Goal: Task Accomplishment & Management: Use online tool/utility

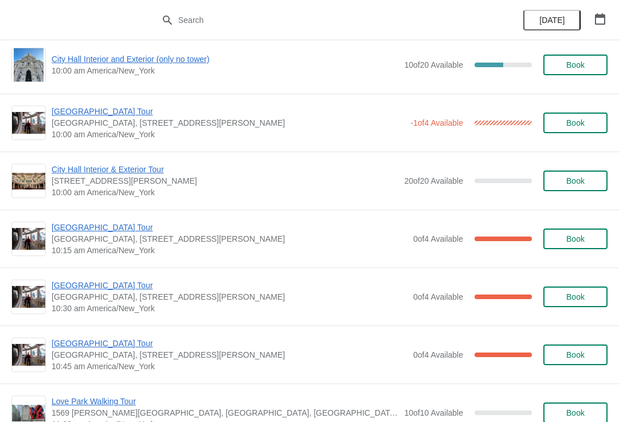
scroll to position [71, 0]
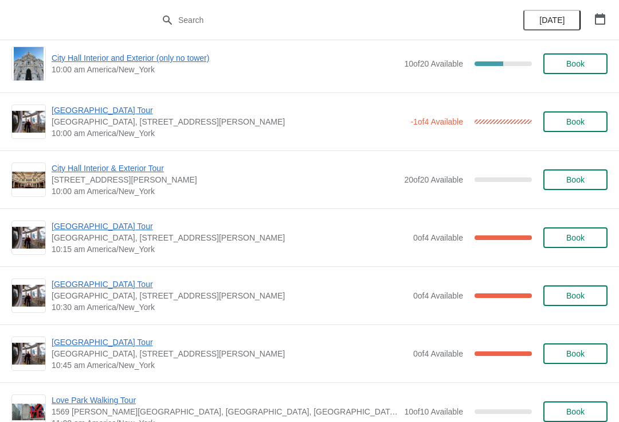
click at [107, 106] on span "[GEOGRAPHIC_DATA] Tour" at bounding box center [228, 109] width 353 height 11
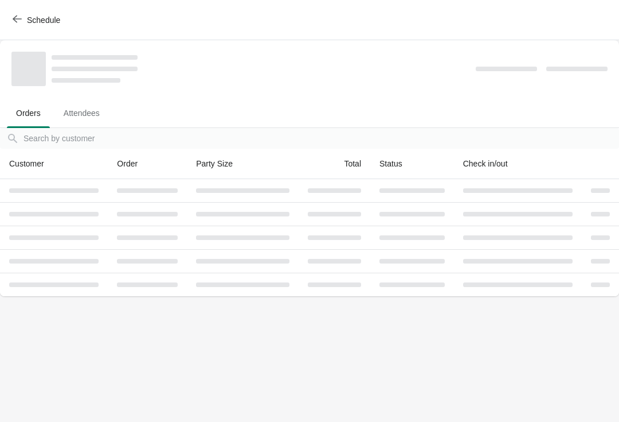
scroll to position [0, 0]
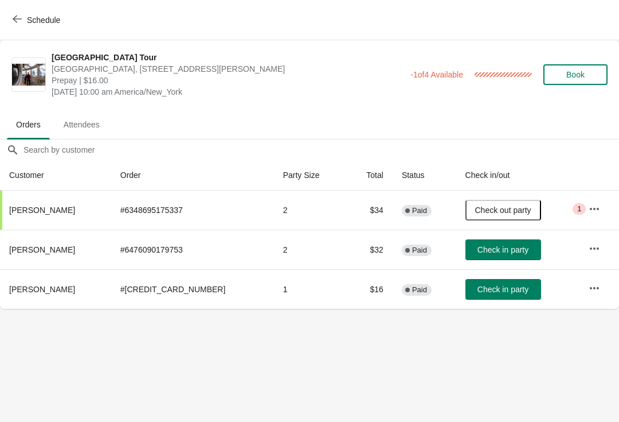
click at [478, 253] on span "Check in party" at bounding box center [503, 249] width 51 height 9
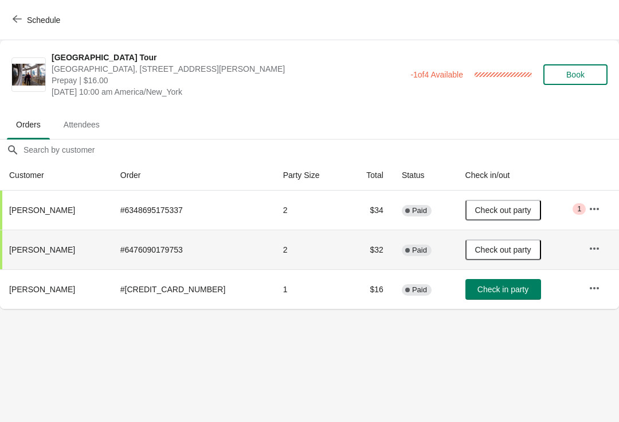
click at [20, 13] on button "Schedule" at bounding box center [38, 20] width 64 height 21
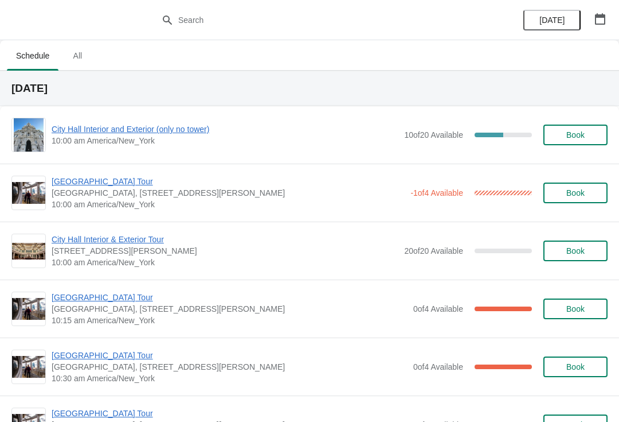
click at [107, 292] on span "[GEOGRAPHIC_DATA] Tour" at bounding box center [230, 296] width 356 height 11
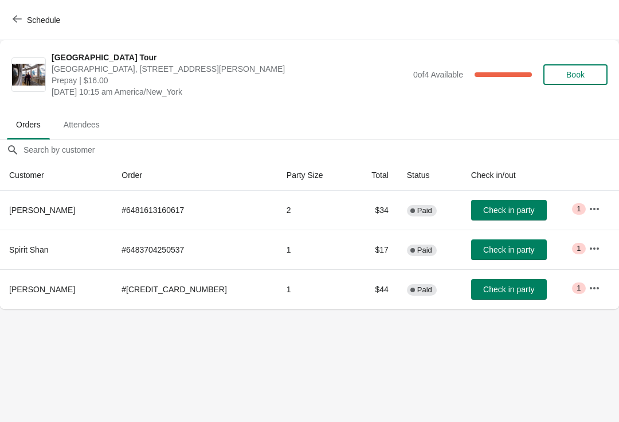
click at [490, 268] on td "Check in party" at bounding box center [521, 249] width 118 height 40
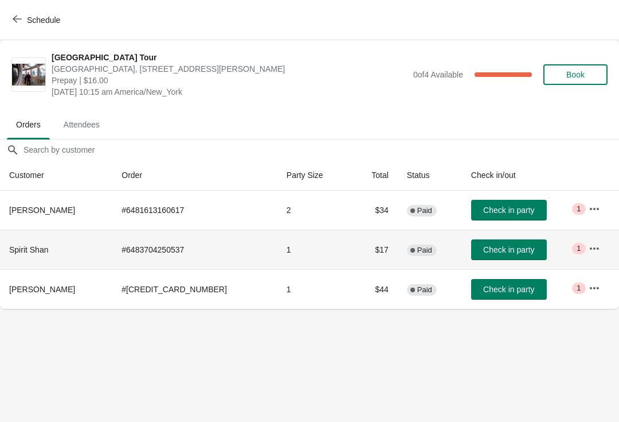
click at [498, 286] on span "Check in party" at bounding box center [508, 288] width 51 height 9
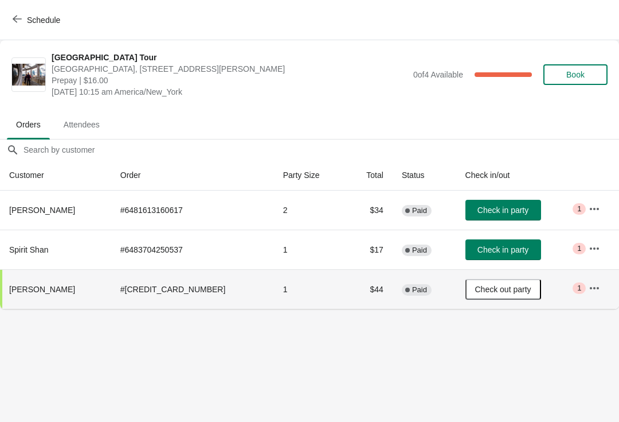
click at [489, 205] on span "Check in party" at bounding box center [503, 209] width 51 height 9
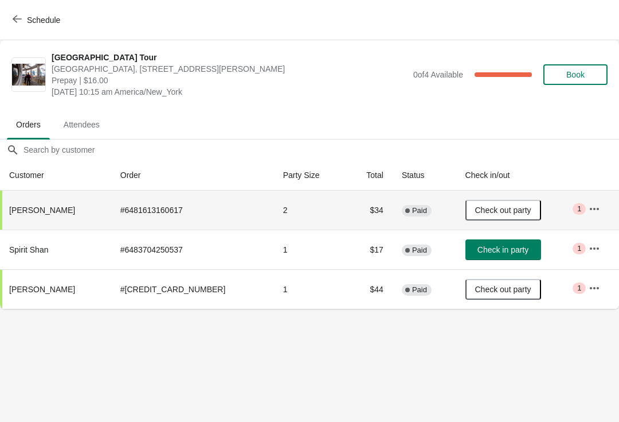
click at [14, 17] on icon "button" at bounding box center [17, 18] width 9 height 9
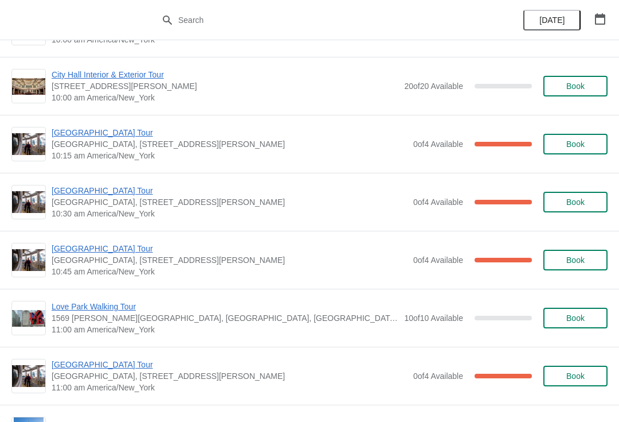
scroll to position [163, 0]
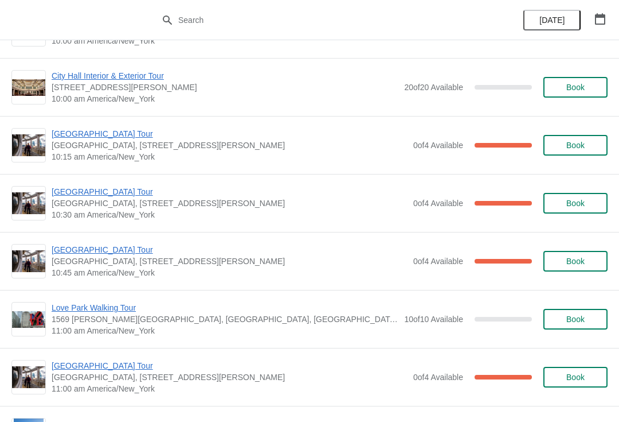
click at [93, 179] on div "[GEOGRAPHIC_DATA] [GEOGRAPHIC_DATA], [STREET_ADDRESS][PERSON_NAME] 10:30 am Ame…" at bounding box center [309, 203] width 619 height 58
click at [85, 189] on span "[GEOGRAPHIC_DATA] Tour" at bounding box center [230, 191] width 356 height 11
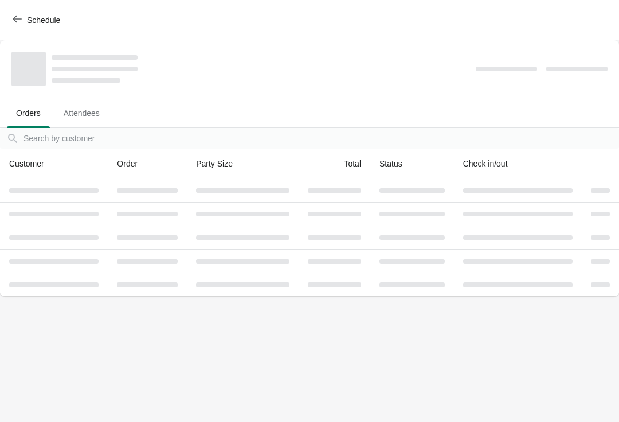
scroll to position [0, 0]
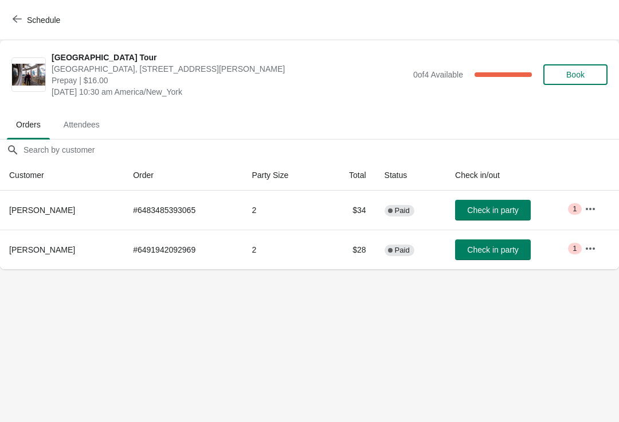
click at [485, 213] on span "Check in party" at bounding box center [492, 209] width 51 height 9
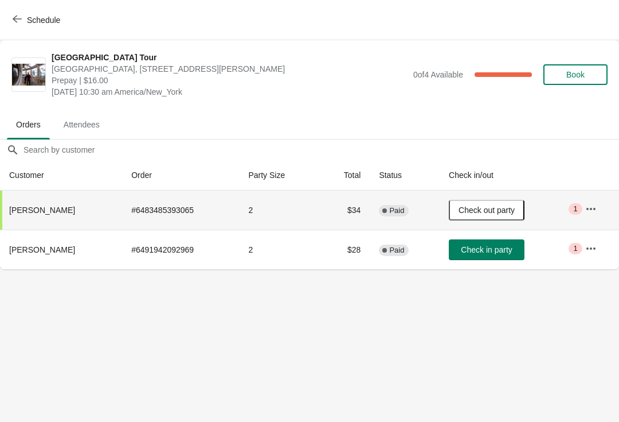
click at [6, 13] on button "Schedule" at bounding box center [38, 20] width 64 height 21
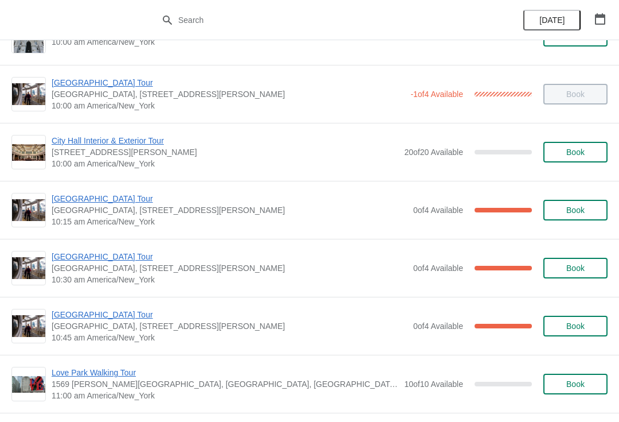
scroll to position [161, 0]
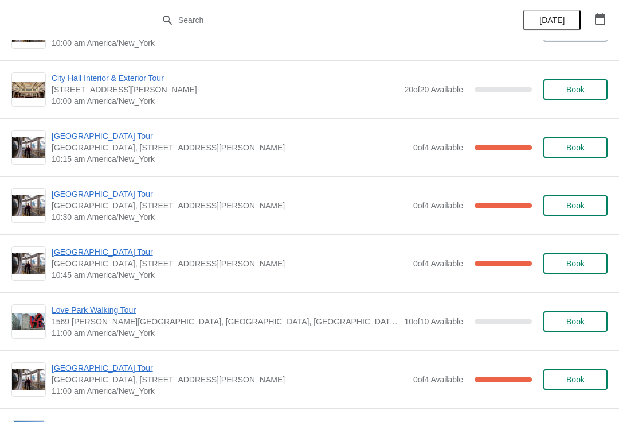
click at [83, 252] on span "[GEOGRAPHIC_DATA] Tour" at bounding box center [230, 251] width 356 height 11
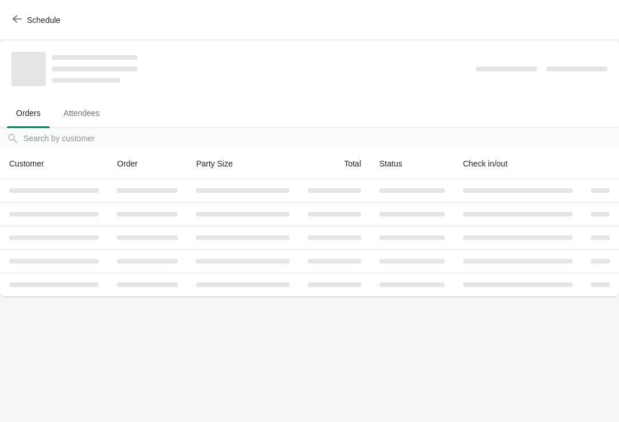
scroll to position [0, 0]
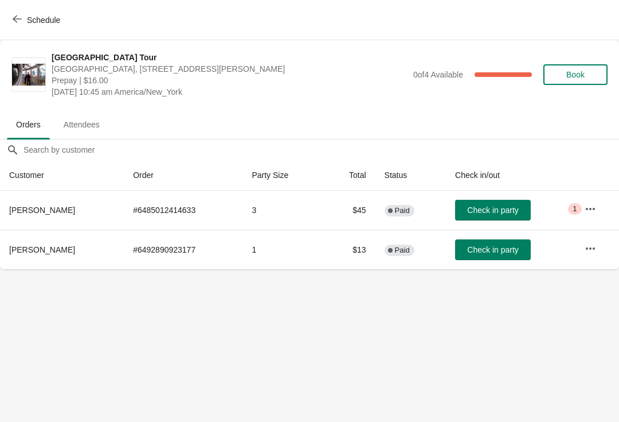
click at [477, 243] on button "Check in party" at bounding box center [493, 249] width 76 height 21
